Goal: Transaction & Acquisition: Register for event/course

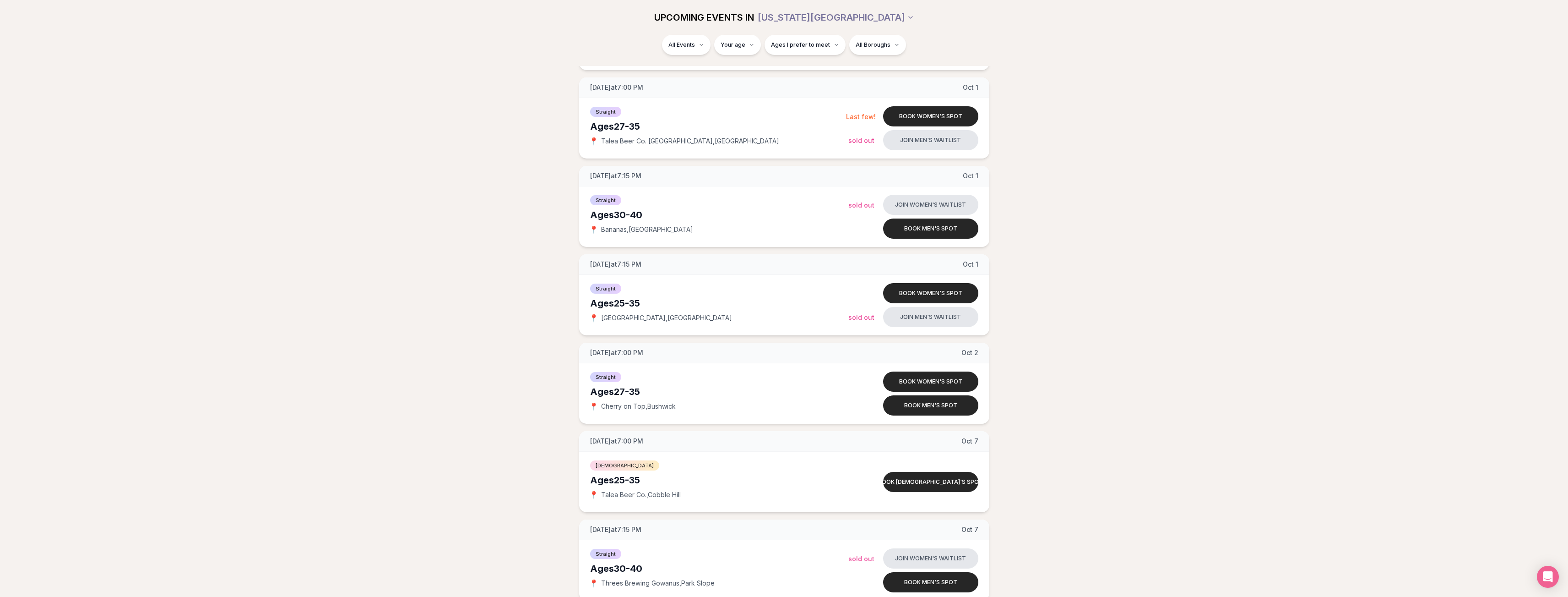
scroll to position [1476, 0]
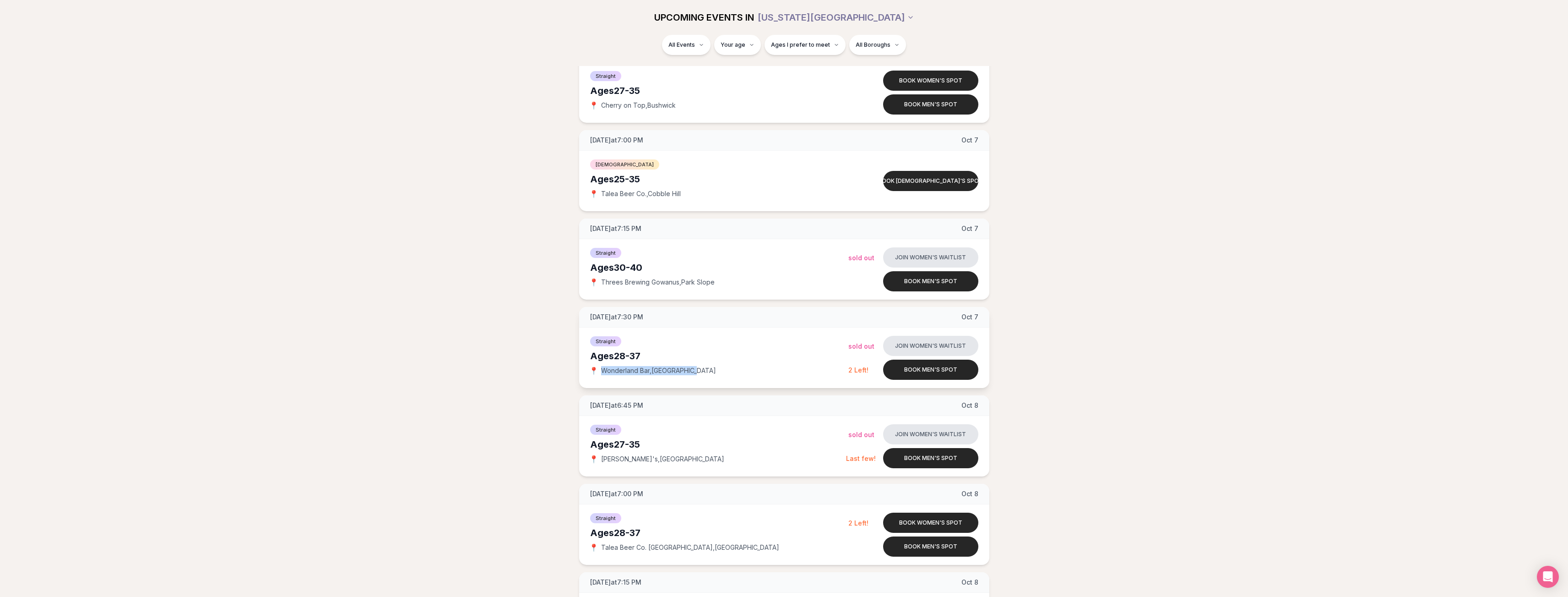
drag, startPoint x: 603, startPoint y: 369, endPoint x: 699, endPoint y: 367, distance: 96.0
click at [699, 367] on div "📍 [GEOGRAPHIC_DATA] , [GEOGRAPHIC_DATA]" at bounding box center [718, 370] width 258 height 9
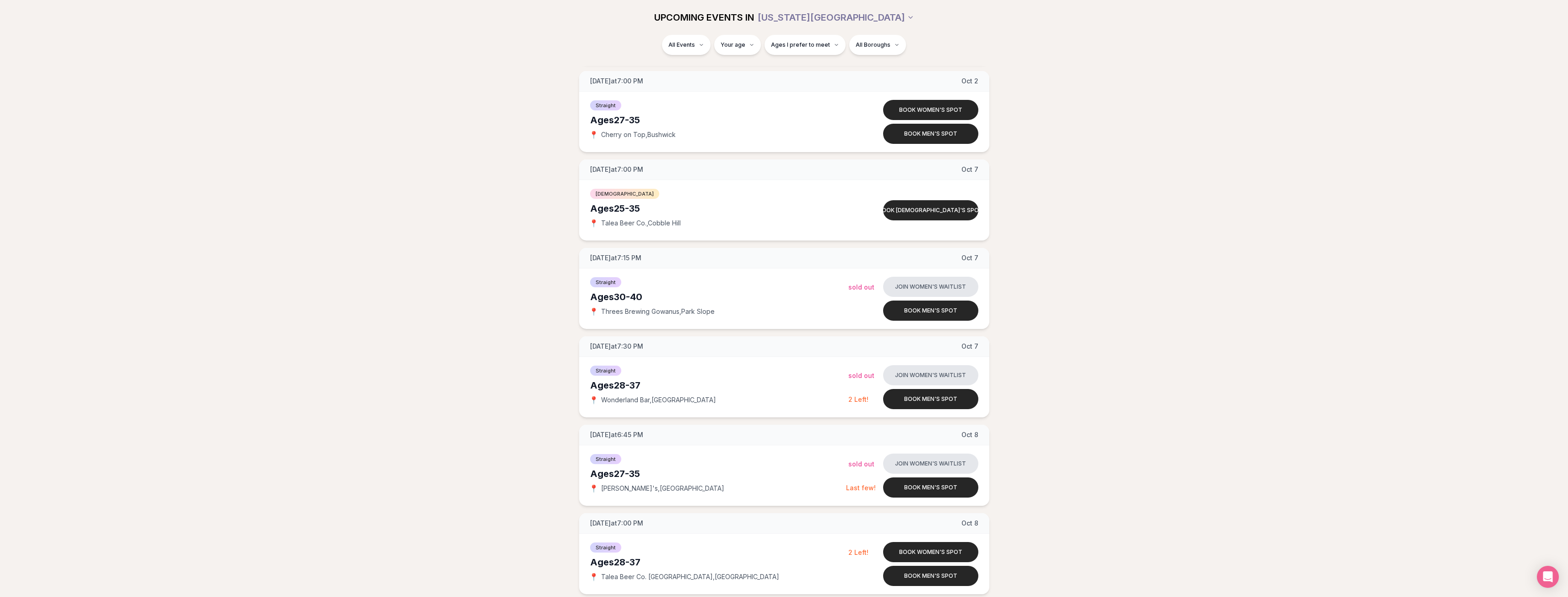
scroll to position [1413, 0]
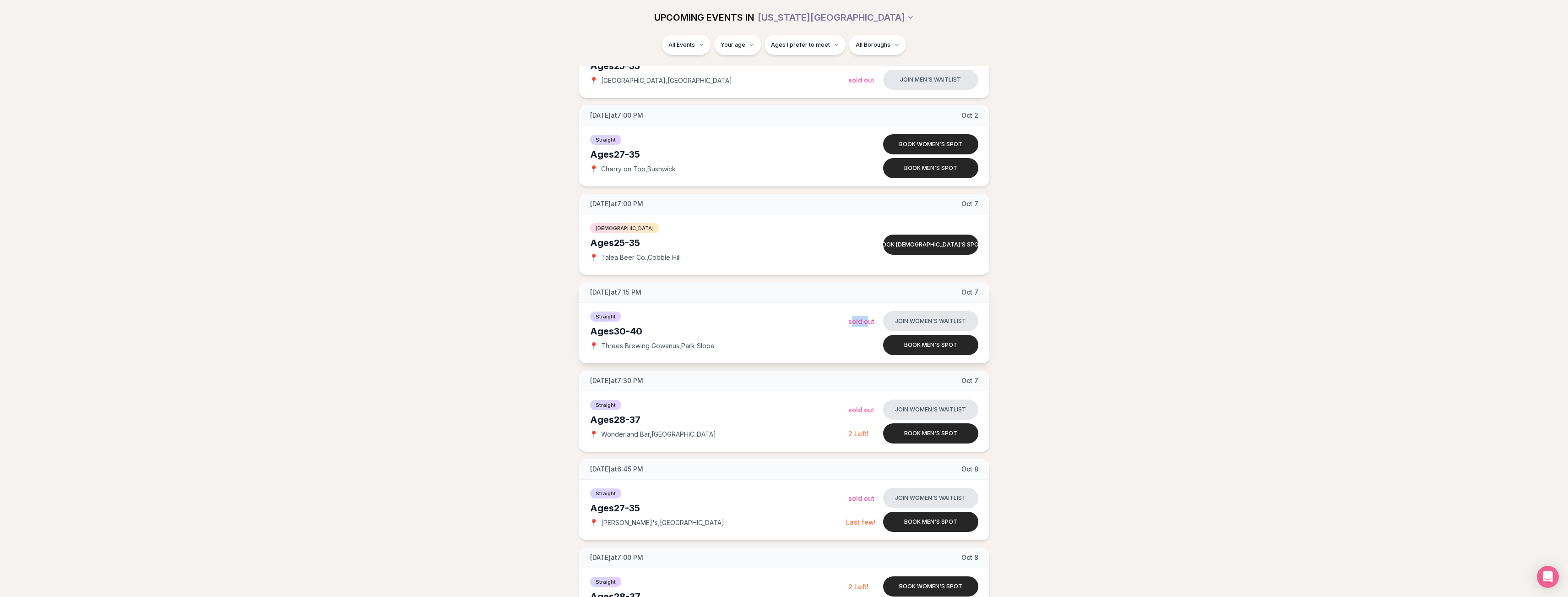
drag, startPoint x: 866, startPoint y: 320, endPoint x: 852, endPoint y: 320, distance: 14.0
click at [852, 320] on span "Sold Out" at bounding box center [862, 321] width 26 height 7
click at [854, 321] on span "Sold Out" at bounding box center [862, 321] width 26 height 7
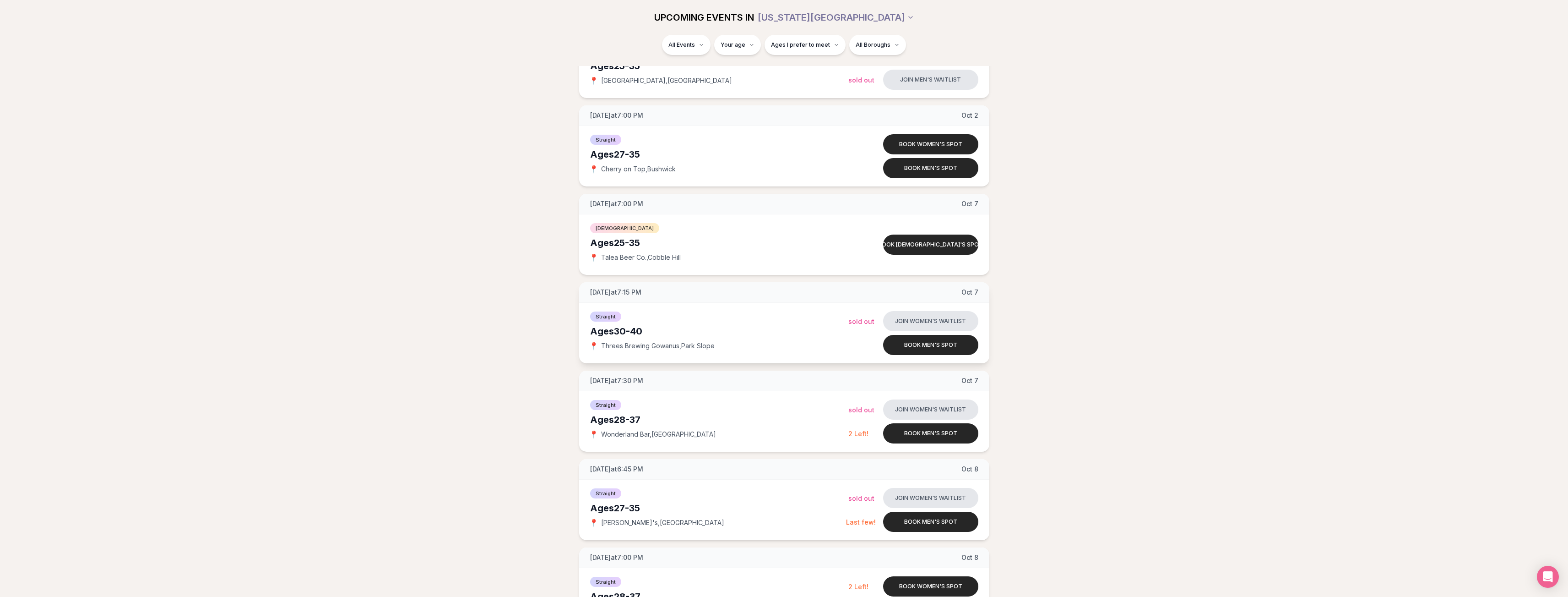
drag, startPoint x: 856, startPoint y: 321, endPoint x: 870, endPoint y: 321, distance: 14.0
click at [870, 321] on span "Sold Out" at bounding box center [862, 321] width 26 height 7
drag, startPoint x: 870, startPoint y: 321, endPoint x: 855, endPoint y: 320, distance: 15.0
click at [855, 320] on span "Sold Out" at bounding box center [862, 321] width 26 height 7
click at [871, 320] on span "Sold Out" at bounding box center [862, 321] width 26 height 7
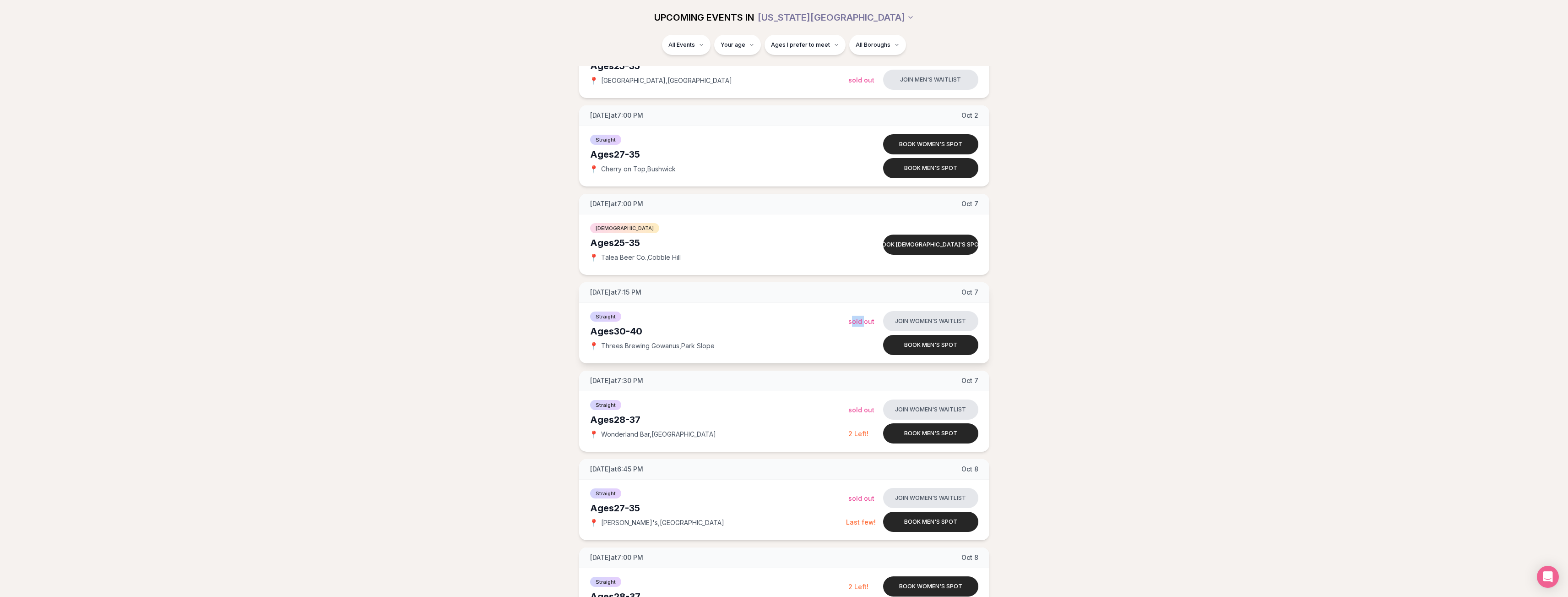
drag, startPoint x: 852, startPoint y: 324, endPoint x: 863, endPoint y: 321, distance: 11.4
click at [863, 321] on span "Sold Out" at bounding box center [862, 321] width 26 height 7
click at [866, 320] on span "Sold Out" at bounding box center [862, 321] width 26 height 7
drag, startPoint x: 866, startPoint y: 320, endPoint x: 859, endPoint y: 320, distance: 7.0
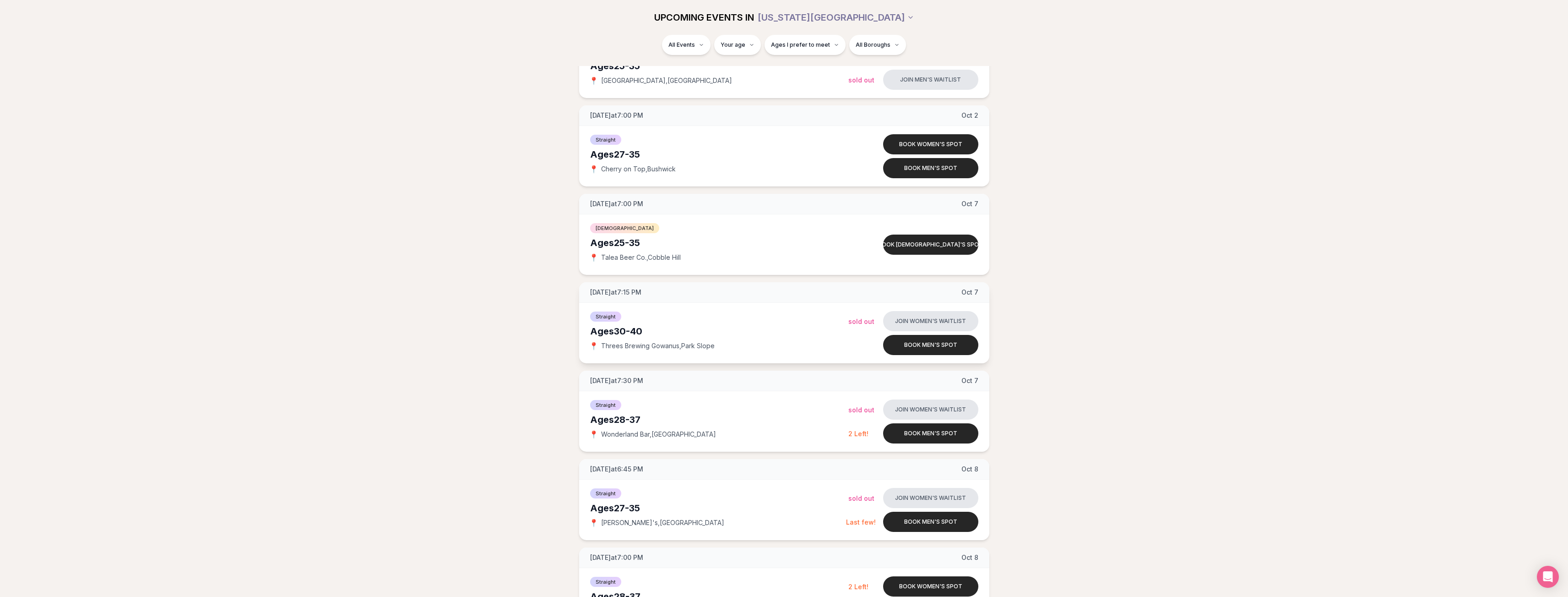
click at [859, 320] on span "Sold Out" at bounding box center [862, 321] width 26 height 7
click at [853, 320] on span "Sold Out" at bounding box center [862, 321] width 26 height 7
drag, startPoint x: 858, startPoint y: 321, endPoint x: 870, endPoint y: 319, distance: 12.2
click at [870, 319] on span "Sold Out" at bounding box center [862, 321] width 26 height 7
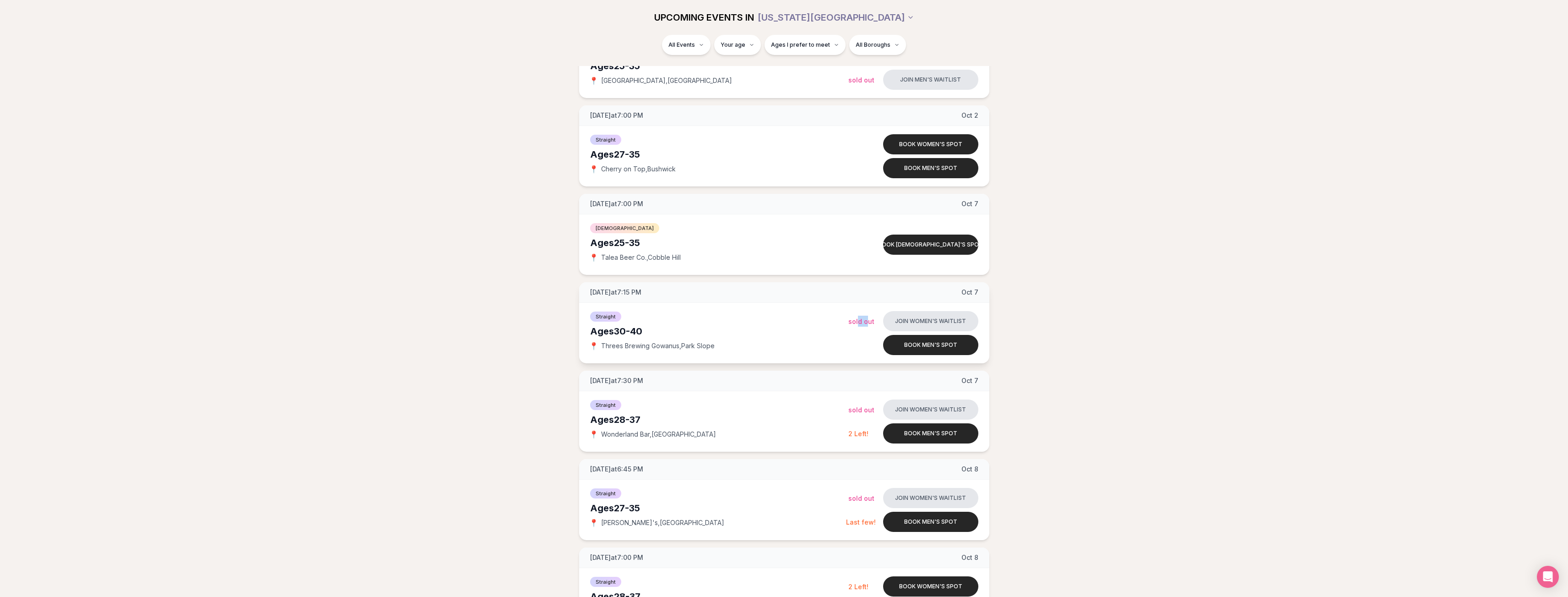
drag, startPoint x: 865, startPoint y: 319, endPoint x: 859, endPoint y: 320, distance: 6.1
click at [859, 320] on span "Sold Out" at bounding box center [862, 321] width 26 height 7
drag, startPoint x: 700, startPoint y: 342, endPoint x: 690, endPoint y: 342, distance: 10.0
click at [690, 342] on span "Threes Brewing Gowanus , Park Slope" at bounding box center [658, 346] width 114 height 9
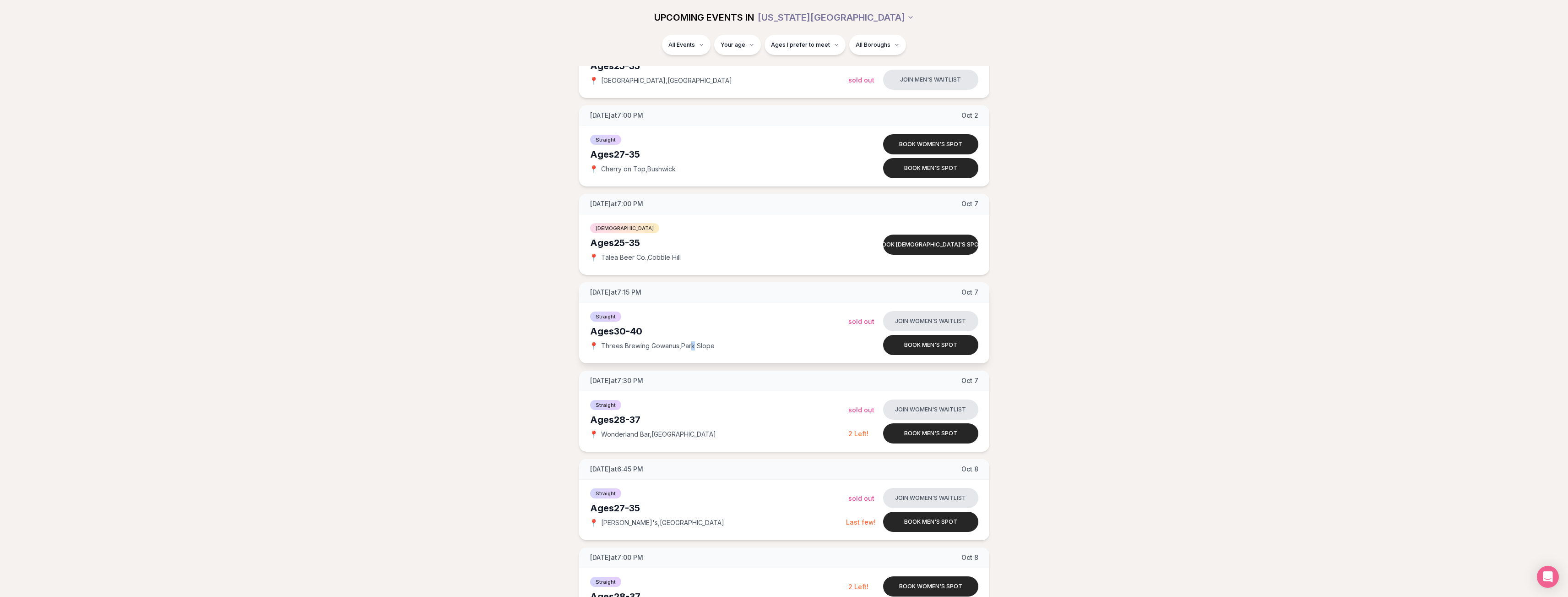
click at [695, 343] on span "Threes Brewing Gowanus , Park Slope" at bounding box center [658, 346] width 114 height 9
click at [698, 344] on span "Threes Brewing Gowanus , Park Slope" at bounding box center [658, 346] width 114 height 9
click at [929, 345] on button "Book men's spot" at bounding box center [931, 345] width 96 height 20
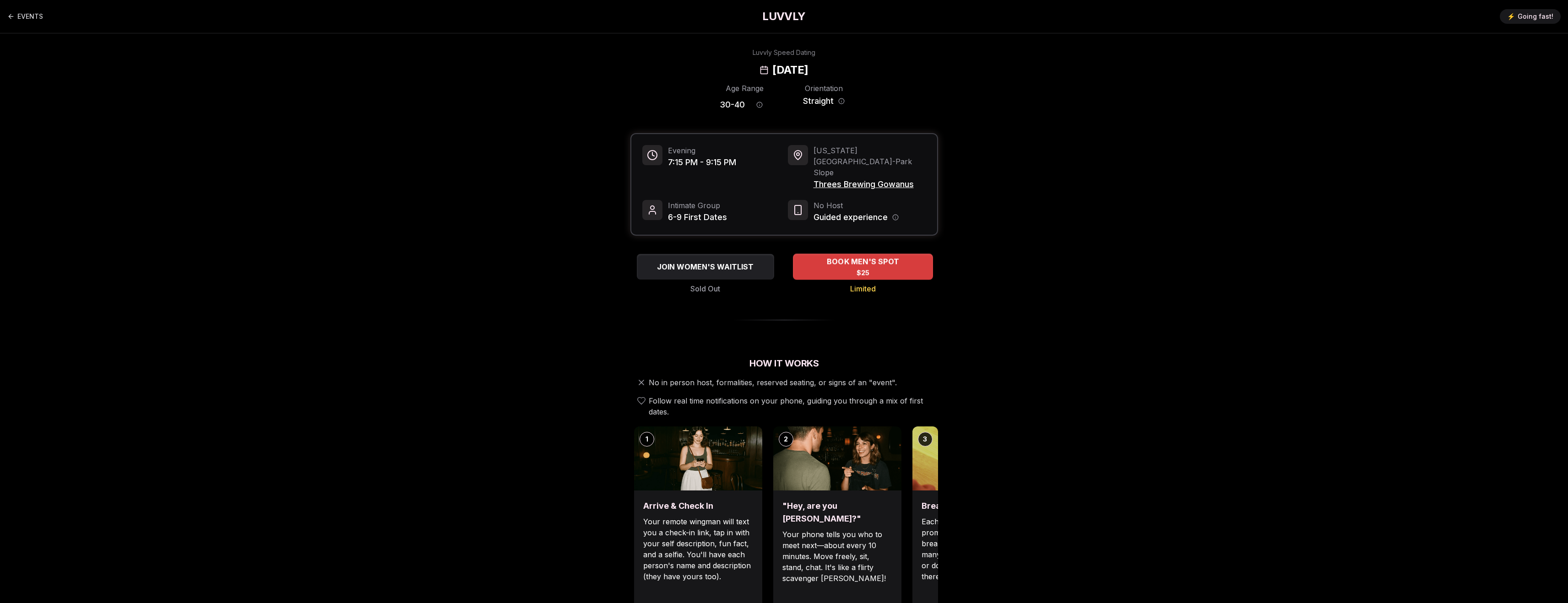
click at [909, 254] on div "BOOK MEN'S SPOT $25" at bounding box center [863, 266] width 140 height 26
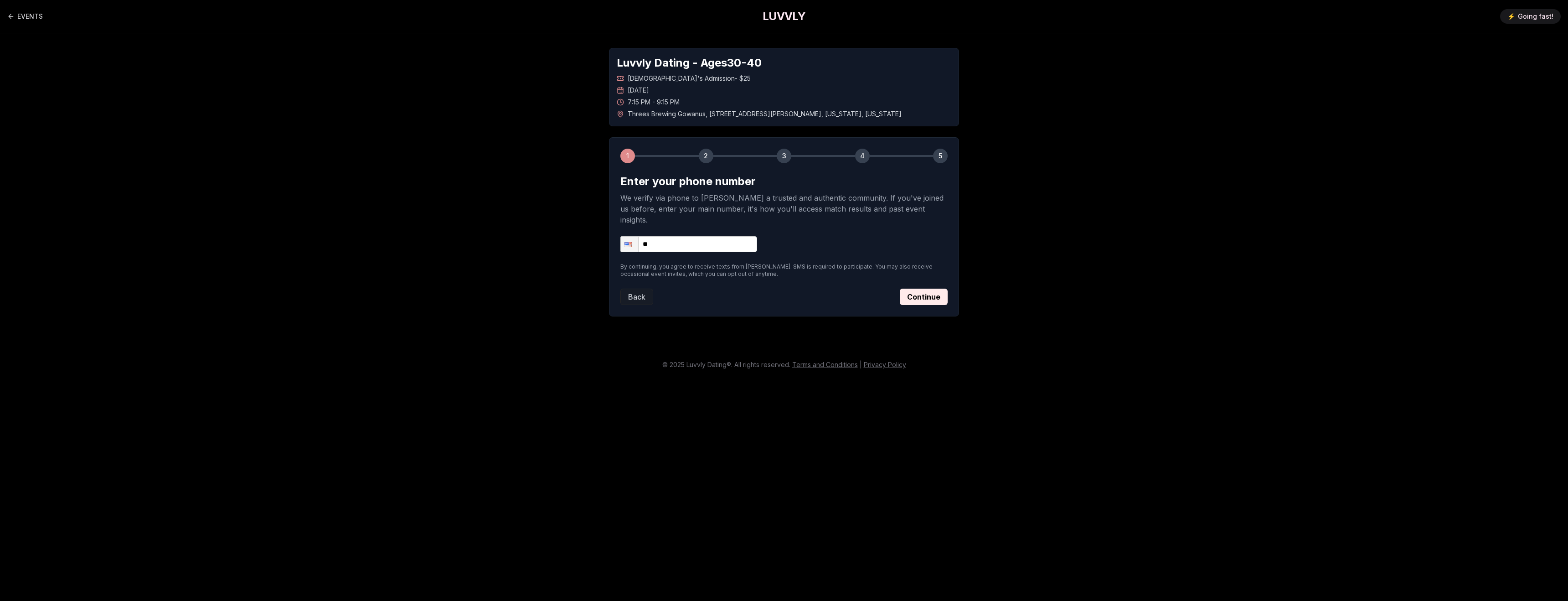
click at [726, 236] on input "**" at bounding box center [688, 244] width 137 height 16
type input "**********"
click at [942, 292] on button "Continue" at bounding box center [924, 297] width 48 height 16
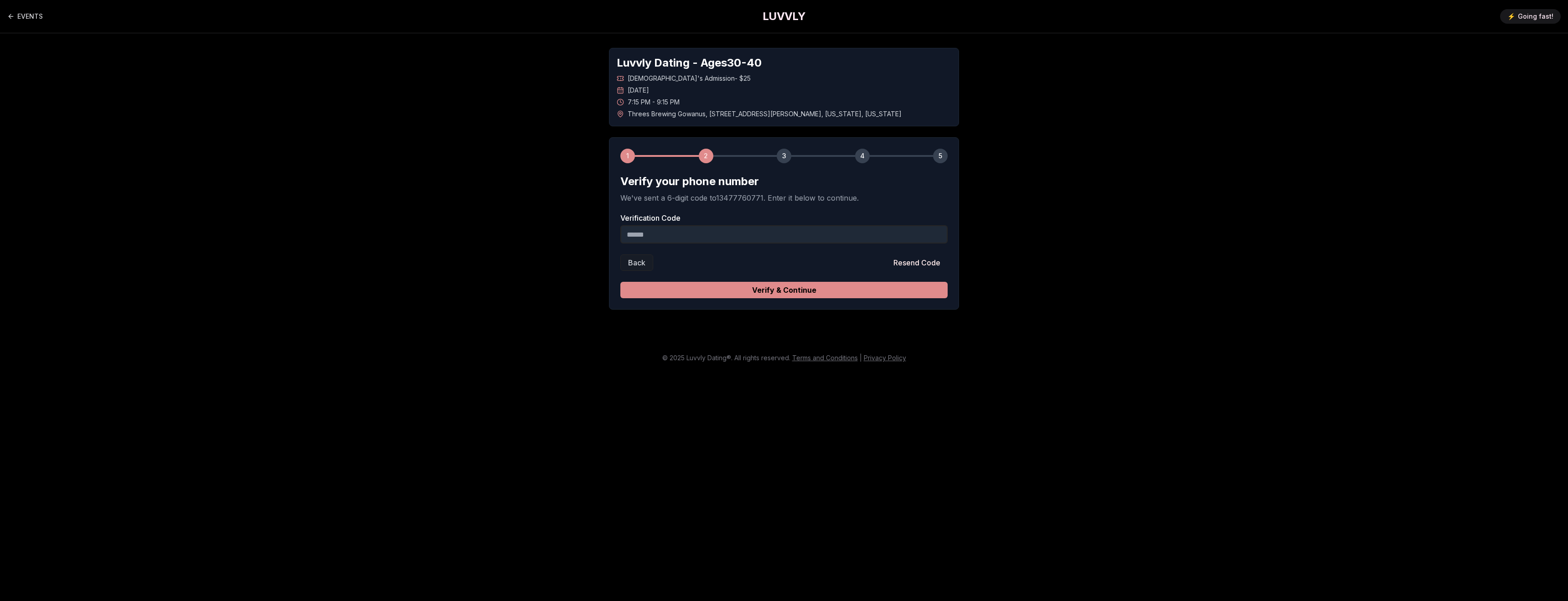
click at [930, 291] on button "Verify & Continue" at bounding box center [784, 290] width 327 height 16
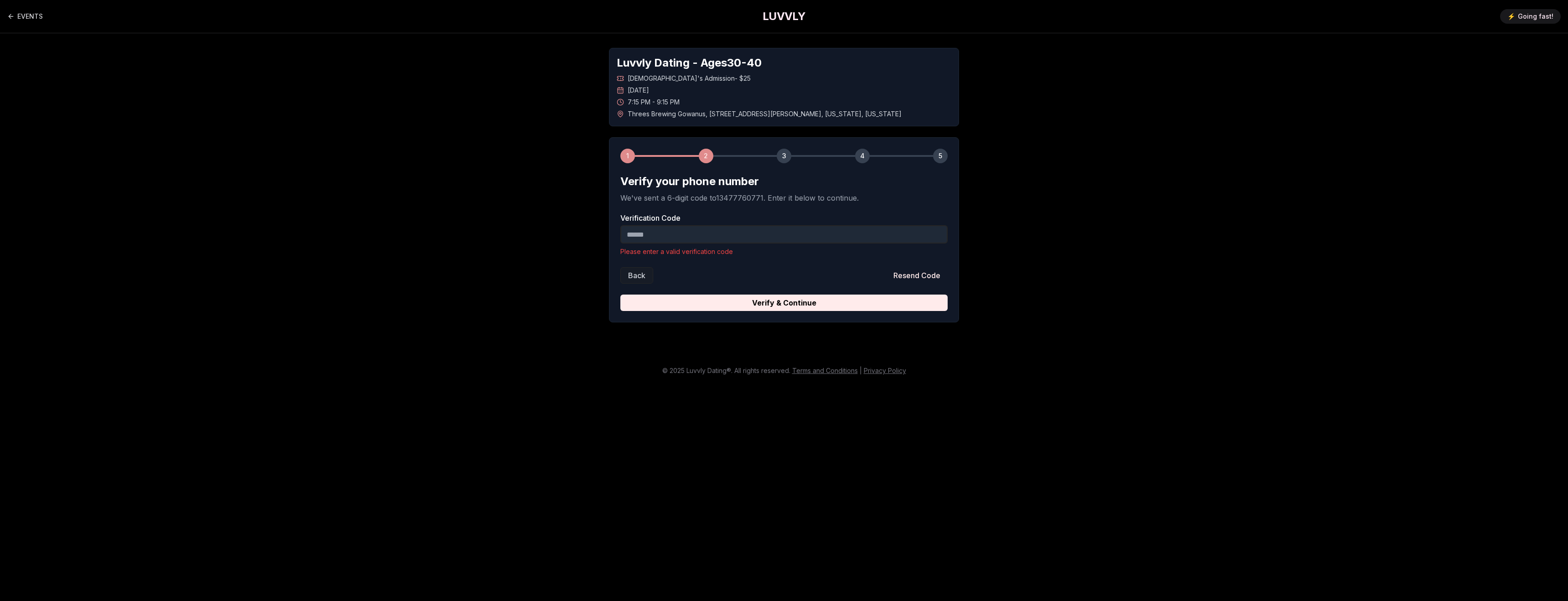
click at [839, 273] on div "Back Resend Code" at bounding box center [784, 276] width 327 height 16
click at [753, 239] on input "Verification Code" at bounding box center [784, 234] width 327 height 18
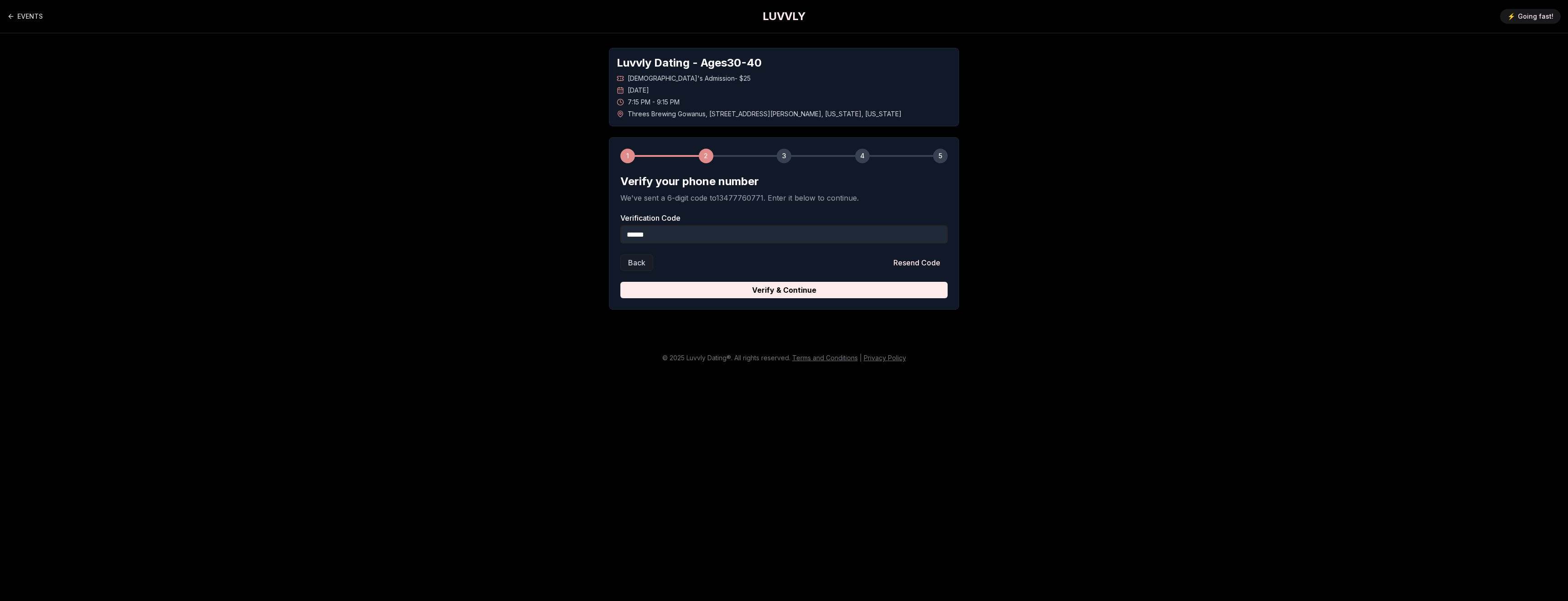
type input "******"
click at [620, 282] on button "Verify & Continue" at bounding box center [784, 290] width 327 height 16
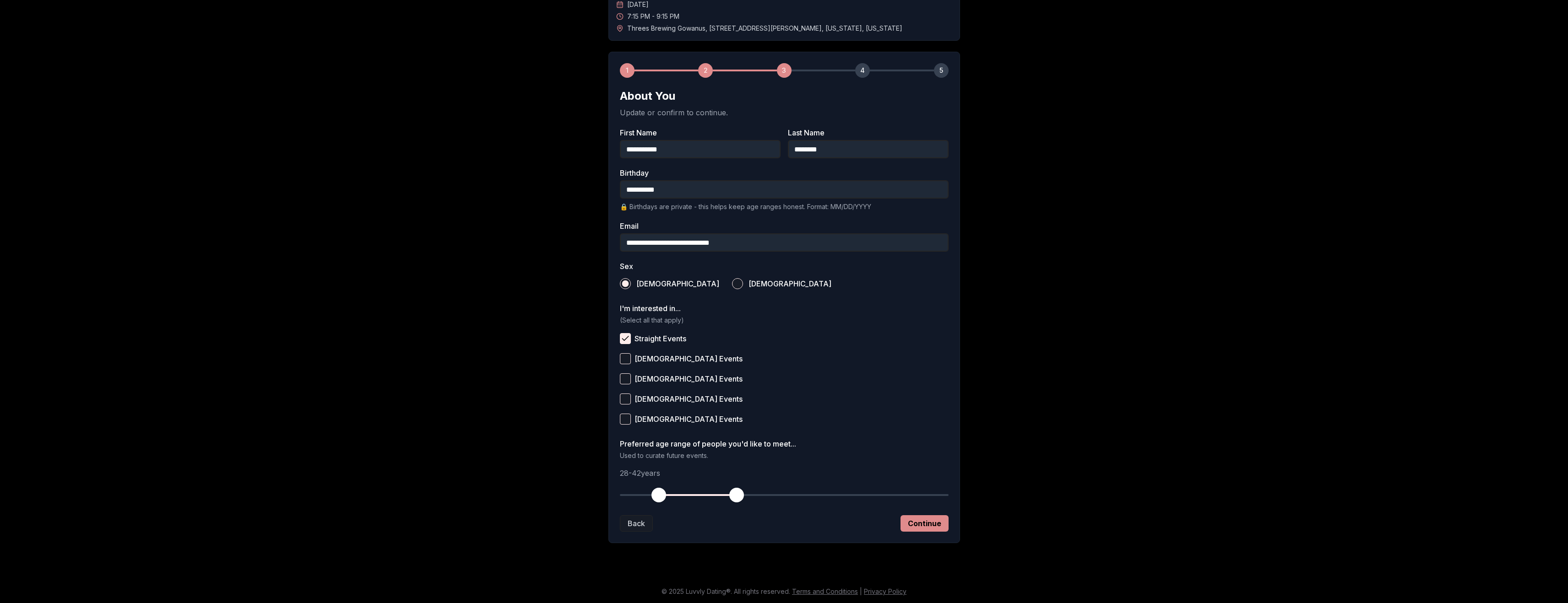
scroll to position [86, 0]
click at [940, 524] on button "Continue" at bounding box center [924, 523] width 48 height 16
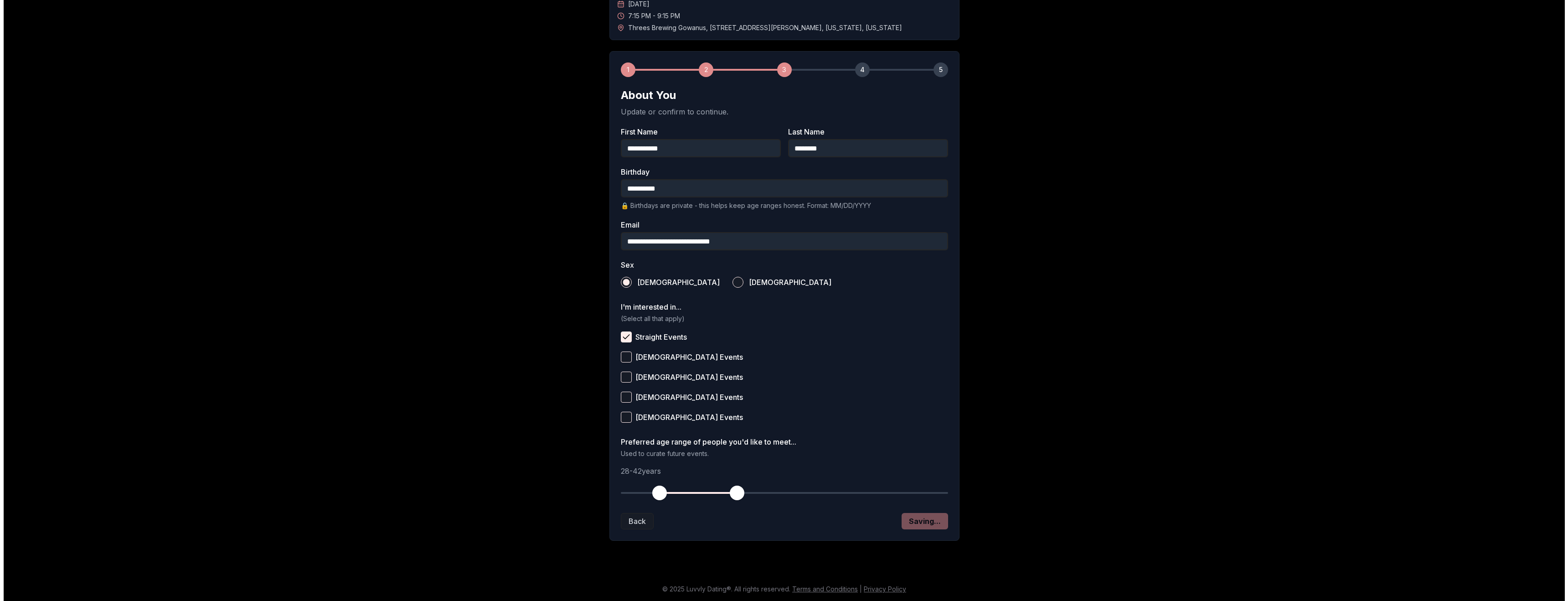
scroll to position [0, 0]
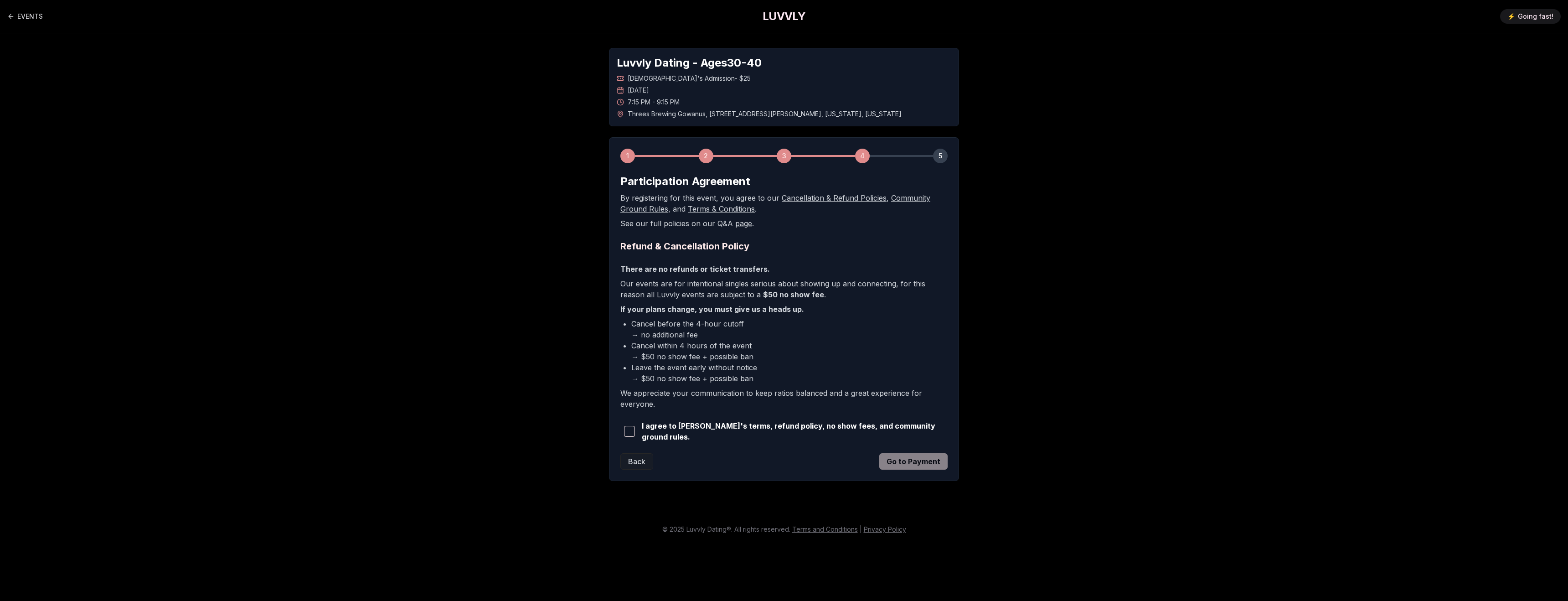
click at [760, 434] on span "I agree to [PERSON_NAME]'s terms, refund policy, no show fees, and community gr…" at bounding box center [794, 431] width 306 height 22
click at [628, 433] on span "button" at bounding box center [629, 431] width 11 height 11
click at [912, 460] on button "Go to Payment" at bounding box center [913, 461] width 68 height 16
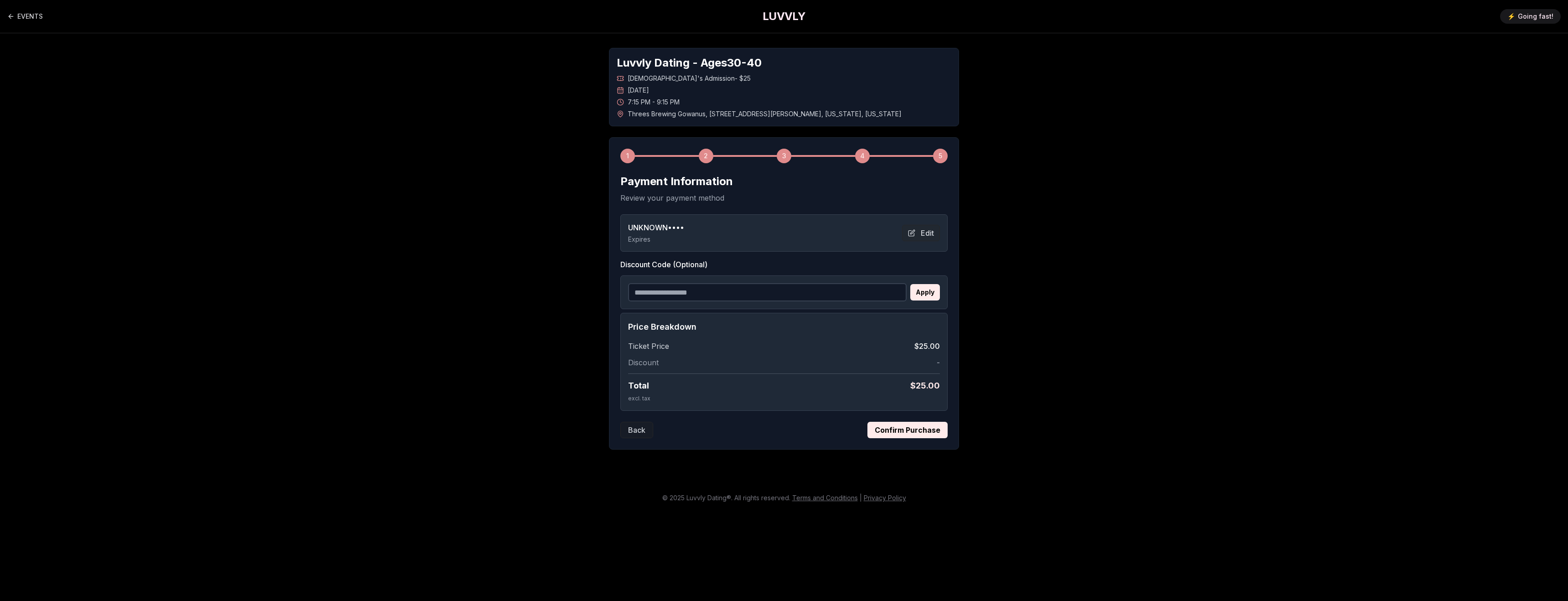
click at [918, 429] on button "Confirm Purchase" at bounding box center [907, 430] width 80 height 16
